Goal: Use online tool/utility: Utilize a website feature to perform a specific function

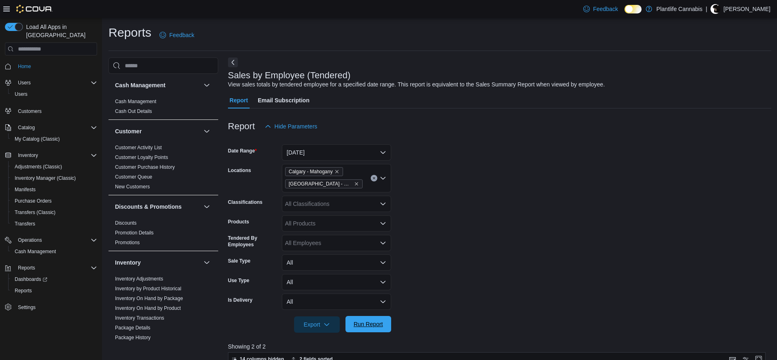
scroll to position [137, 0]
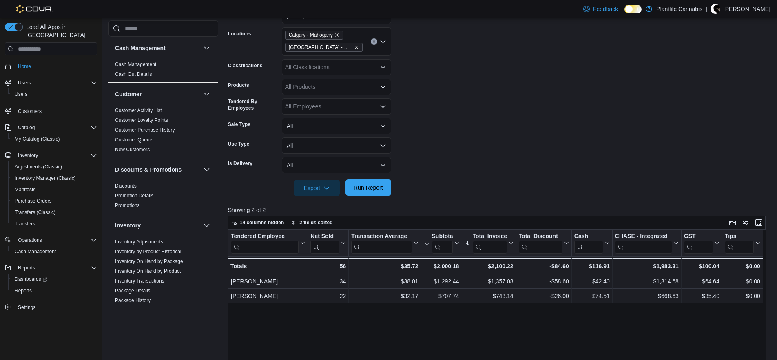
click at [372, 188] on span "Run Report" at bounding box center [368, 188] width 29 height 8
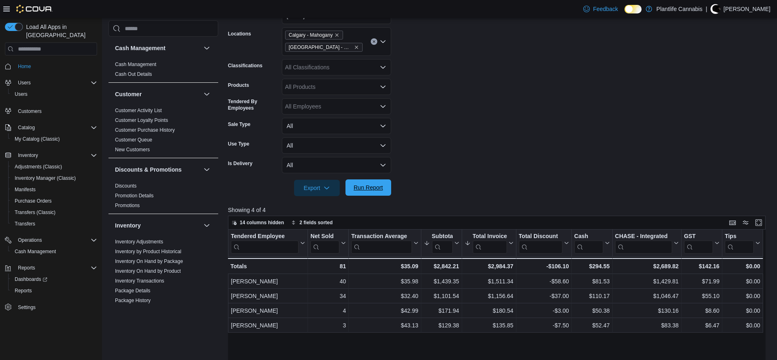
click at [375, 182] on span "Run Report" at bounding box center [369, 188] width 36 height 16
click at [372, 182] on span "Run Report" at bounding box center [369, 188] width 36 height 16
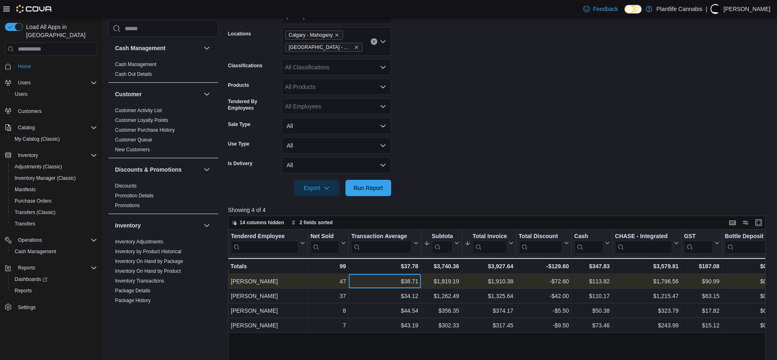
click at [411, 282] on div "$38.71" at bounding box center [384, 282] width 67 height 10
copy div "38.71"
click at [442, 284] on div "$1,819.19" at bounding box center [442, 282] width 36 height 10
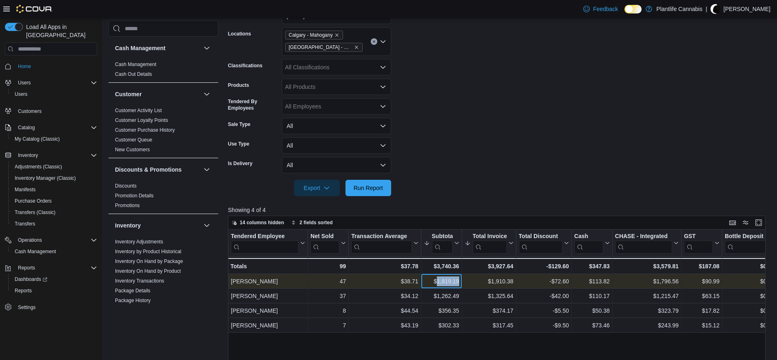
copy div "1,819.19"
click at [342, 283] on div "47" at bounding box center [329, 282] width 36 height 10
copy div "47"
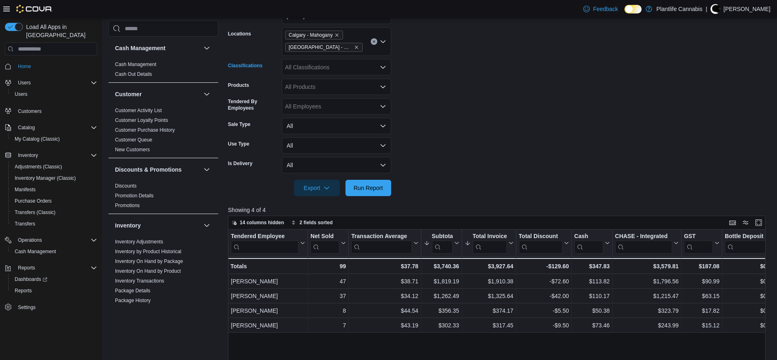
click at [328, 67] on div "All Classifications" at bounding box center [336, 67] width 109 height 16
type input "***"
click at [332, 79] on span "Accessory Group" at bounding box center [322, 81] width 44 height 8
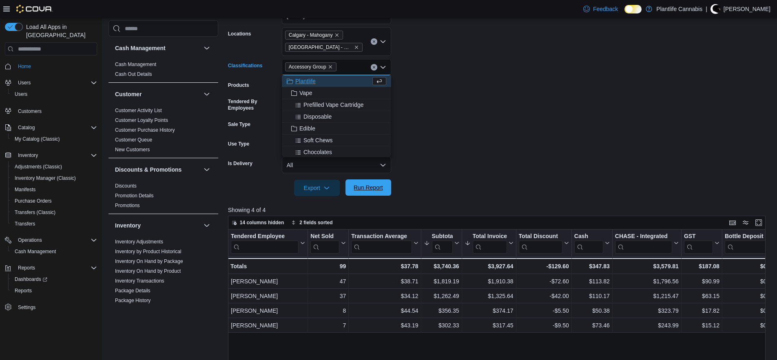
click at [373, 191] on span "Run Report" at bounding box center [368, 188] width 29 height 8
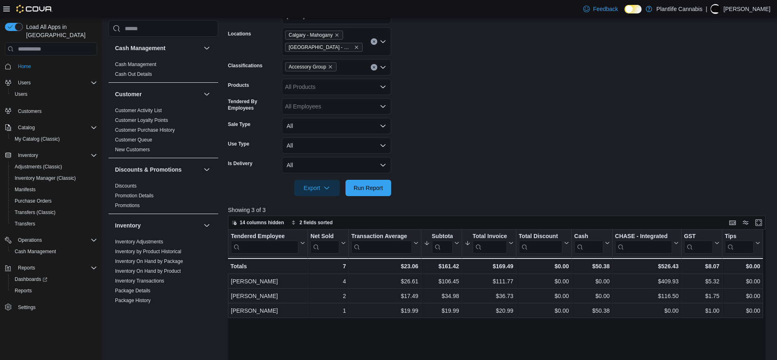
click at [453, 180] on form "Date Range [DATE] Locations [GEOGRAPHIC_DATA] - [GEOGRAPHIC_DATA] [GEOGRAPHIC_D…" at bounding box center [500, 97] width 544 height 198
click at [505, 135] on form "Date Range [DATE] Locations [GEOGRAPHIC_DATA] - [GEOGRAPHIC_DATA] [GEOGRAPHIC_D…" at bounding box center [500, 97] width 544 height 198
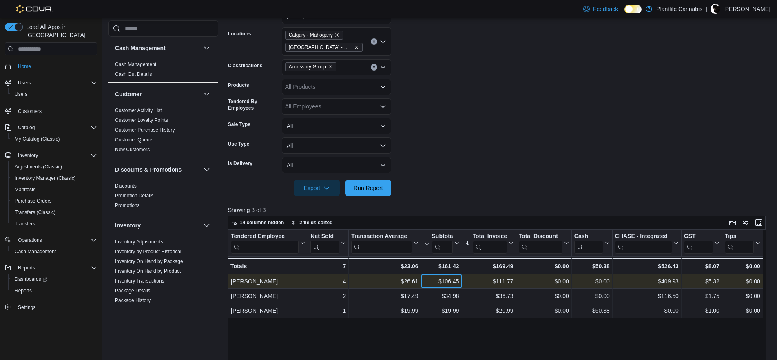
click at [450, 282] on div "$106.45" at bounding box center [442, 282] width 36 height 10
copy div "106.45"
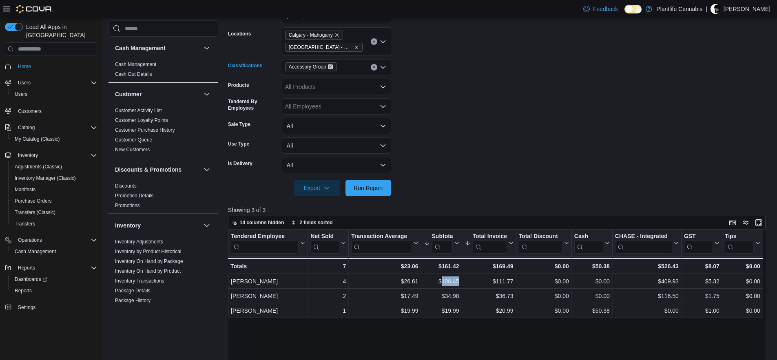
click at [333, 67] on icon "Remove Accessory Group from selection in this group" at bounding box center [330, 66] width 5 height 5
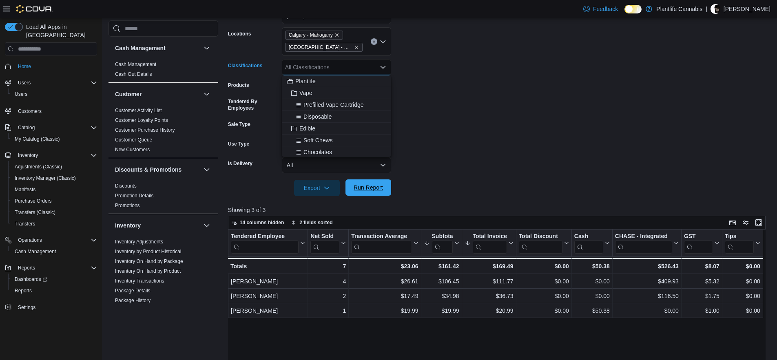
click at [367, 184] on span "Run Report" at bounding box center [369, 188] width 36 height 16
